Goal: Task Accomplishment & Management: Use online tool/utility

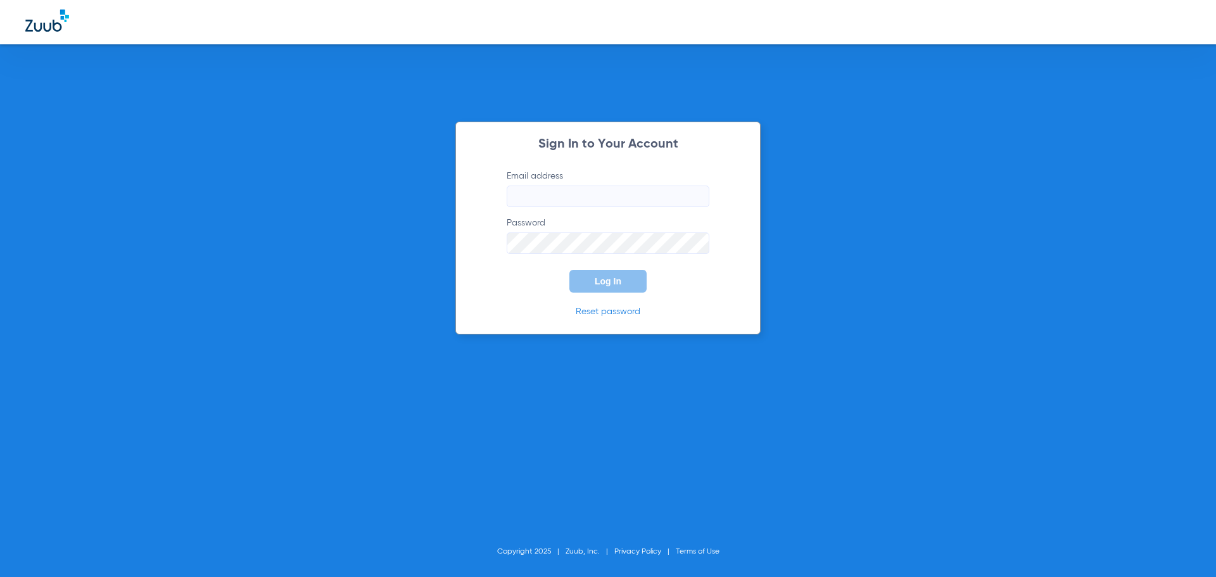
click at [560, 196] on input "Email address" at bounding box center [608, 197] width 203 height 22
type input "[EMAIL_ADDRESS][DOMAIN_NAME]"
click at [570, 270] on button "Log In" at bounding box center [608, 281] width 77 height 23
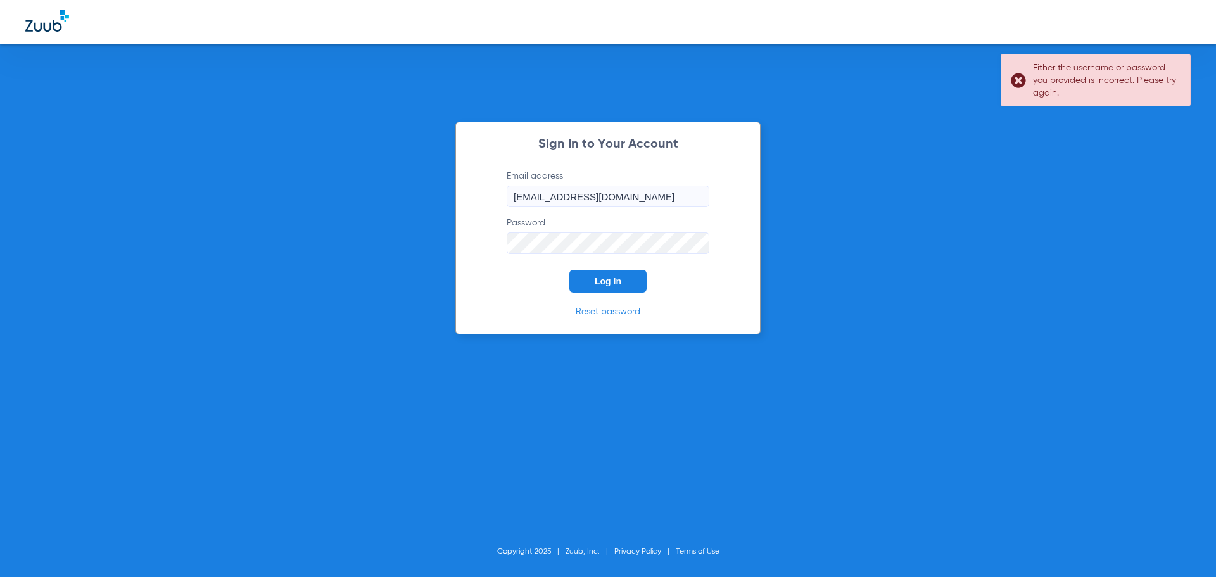
click at [570, 270] on button "Log In" at bounding box center [608, 281] width 77 height 23
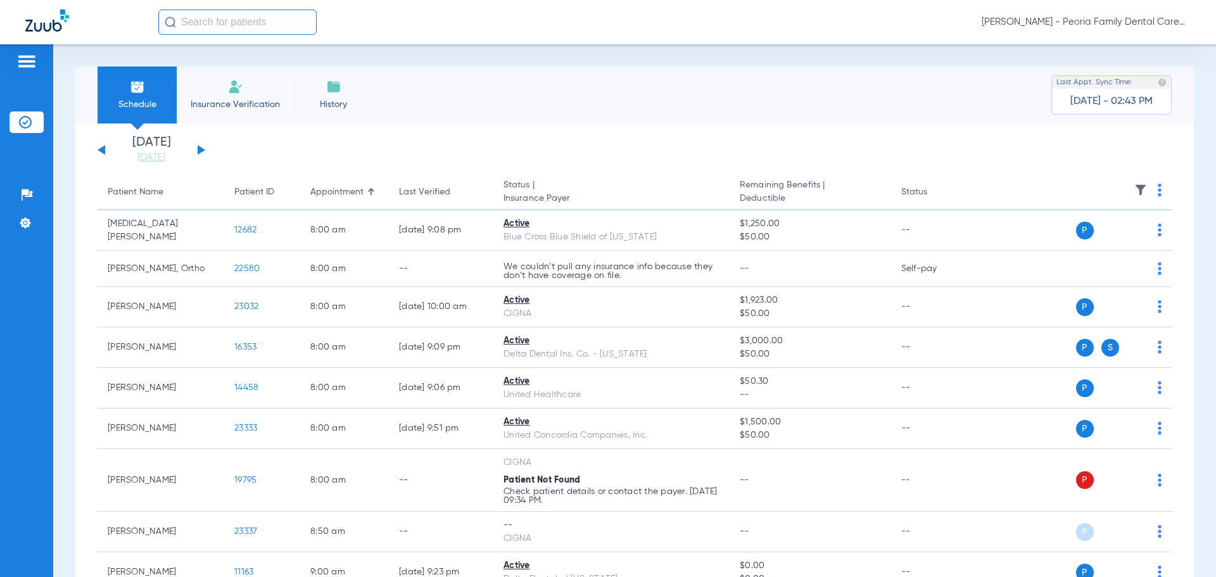
click at [227, 90] on li "Insurance Verification" at bounding box center [235, 95] width 117 height 57
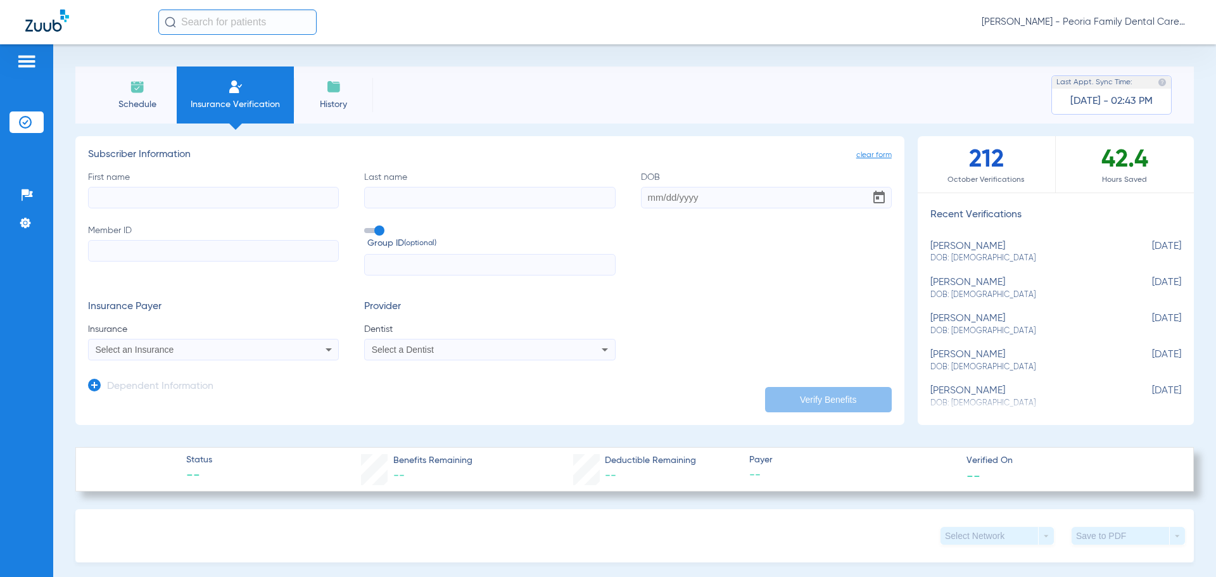
click at [1002, 286] on div "[PERSON_NAME] DOB: [DEMOGRAPHIC_DATA]" at bounding box center [1025, 288] width 188 height 23
type input "[PERSON_NAME]"
type input "kucavik"
type input "[DATE]"
type input "H63564542"
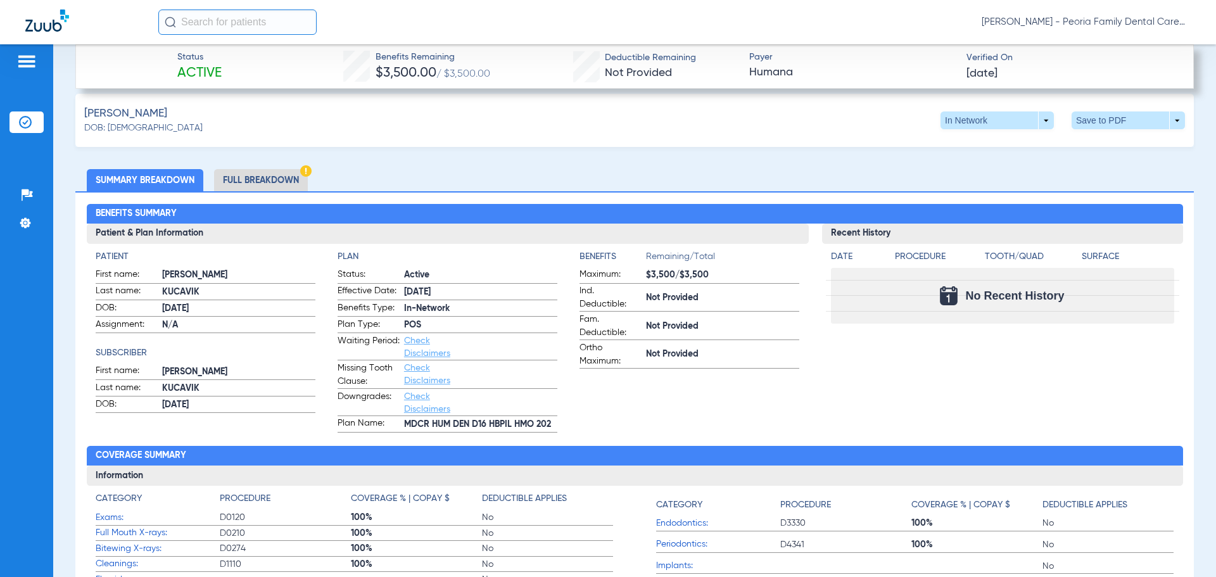
scroll to position [414, 0]
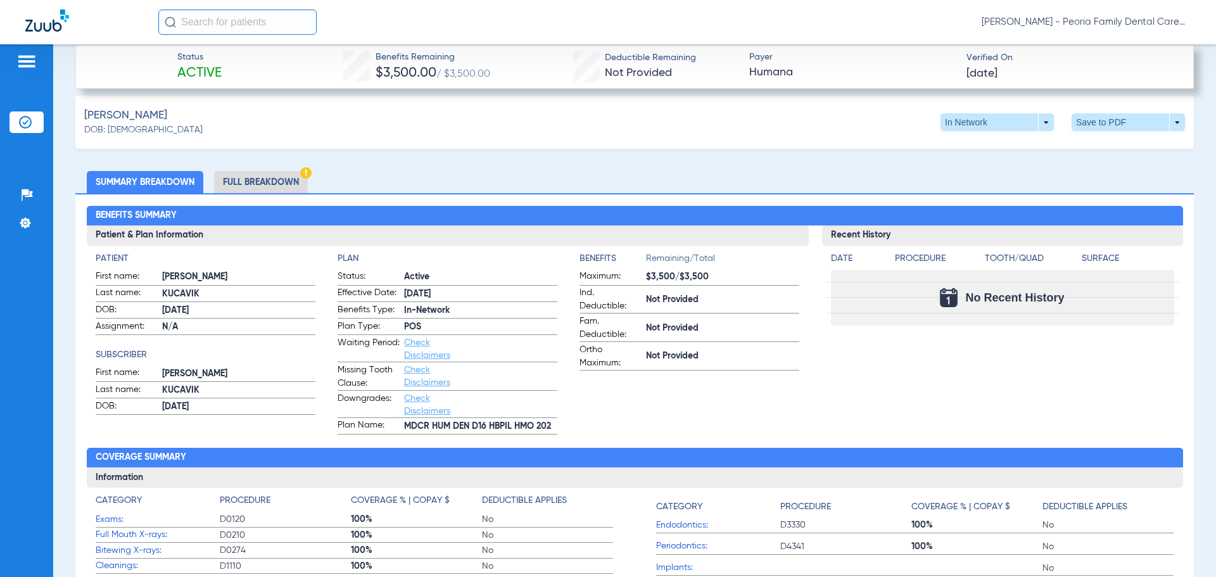
click at [261, 177] on li "Full Breakdown" at bounding box center [261, 182] width 94 height 22
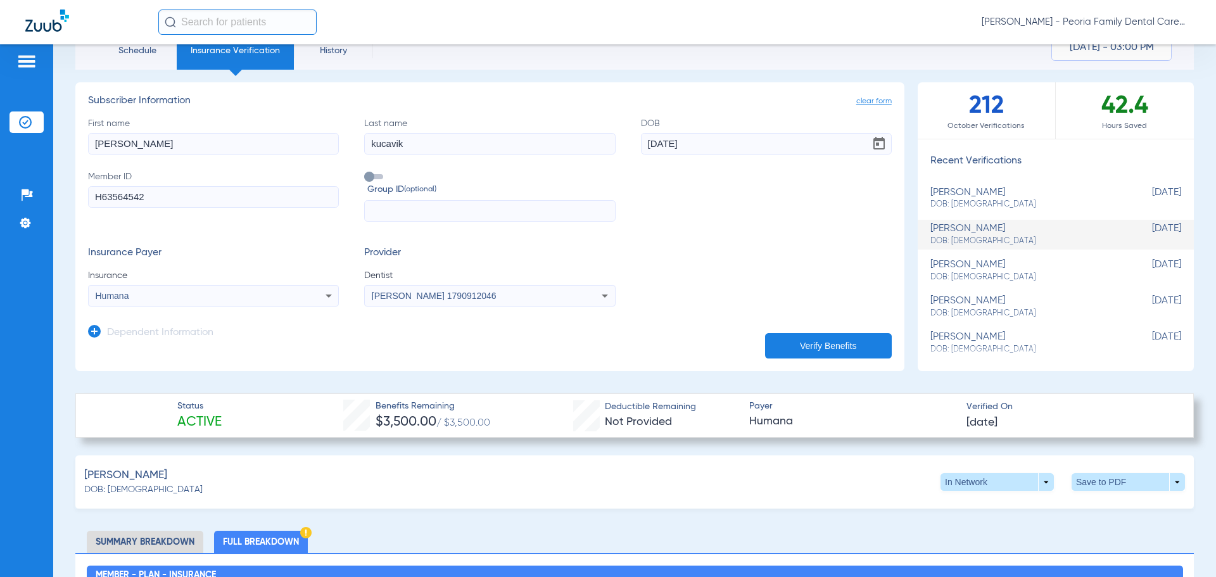
scroll to position [0, 0]
